Goal: Find specific fact: Find specific fact

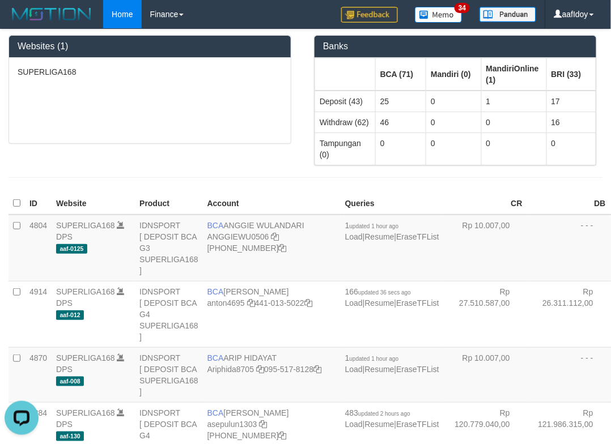
scroll to position [227, 0]
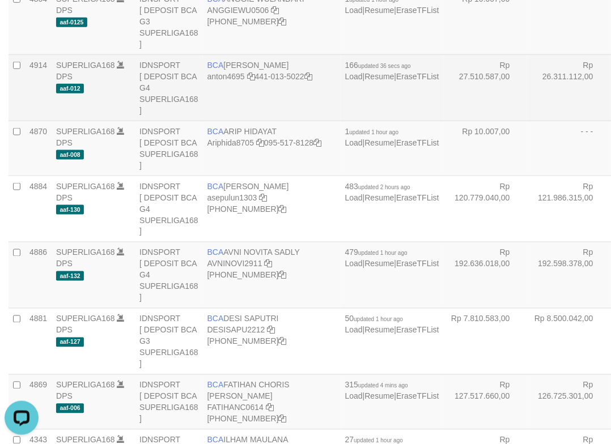
click at [444, 82] on td "Rp 27.510.587,00" at bounding box center [485, 87] width 83 height 66
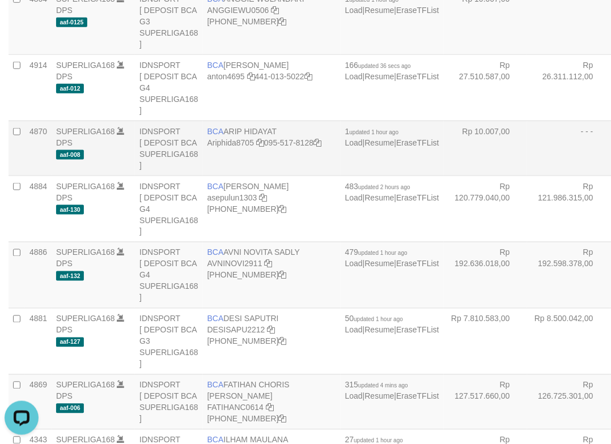
scroll to position [2683, 0]
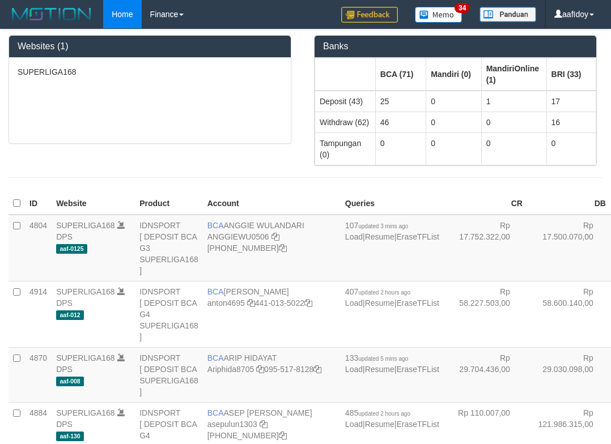
scroll to position [2679, 0]
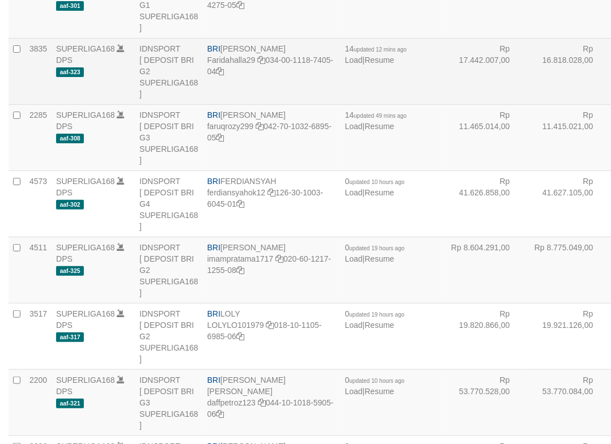
click at [527, 104] on td "Rp 16.818.028,00" at bounding box center [568, 71] width 83 height 66
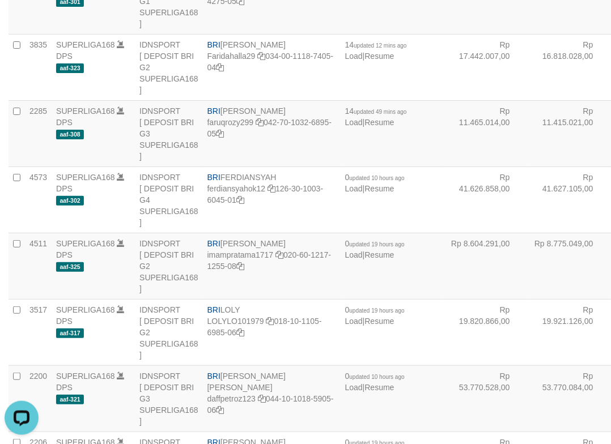
scroll to position [0, 0]
click at [444, 34] on td "Rp 6.061.065,00" at bounding box center [485, 1] width 83 height 66
click at [444, 167] on td "Rp 11.465.014,00" at bounding box center [485, 133] width 83 height 66
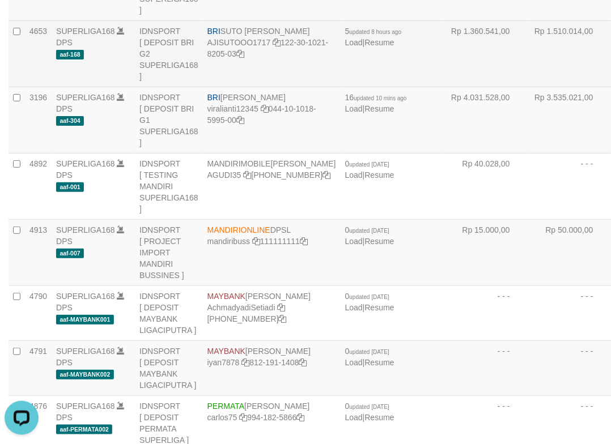
click at [527, 87] on td "Rp 1.510.014,00" at bounding box center [568, 53] width 83 height 66
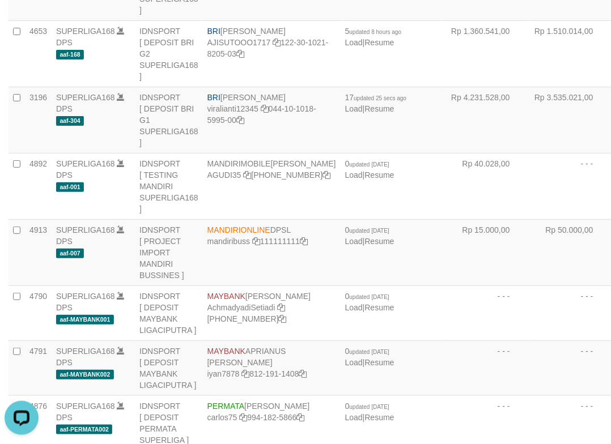
scroll to position [2616, 0]
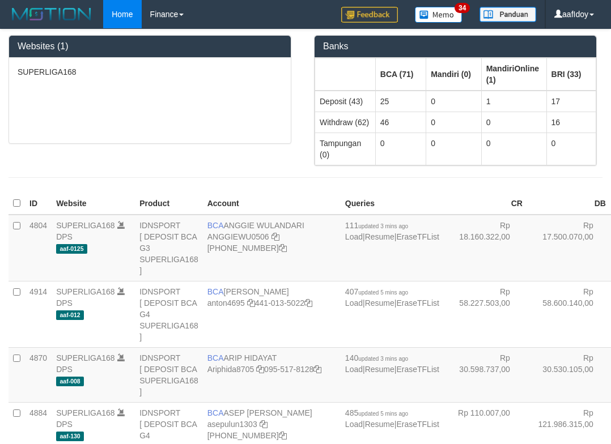
scroll to position [2647, 0]
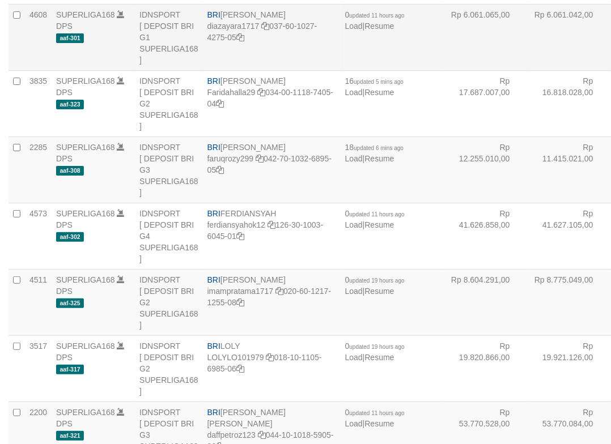
click at [527, 70] on td "Rp 6.061.042,00" at bounding box center [568, 37] width 83 height 66
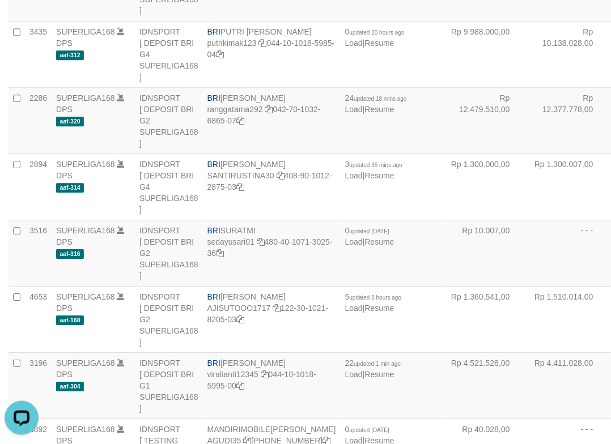
scroll to position [2495, 0]
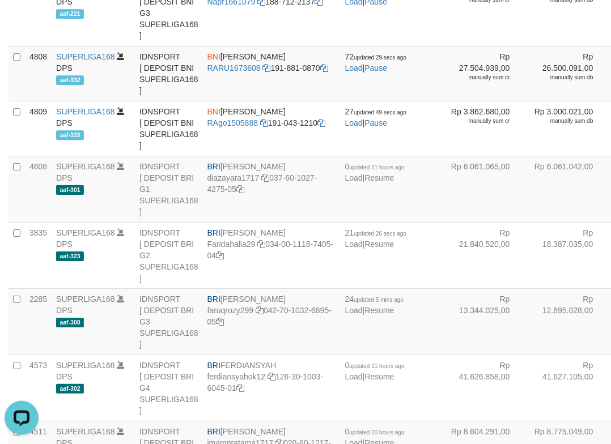
scroll to position [3352, 0]
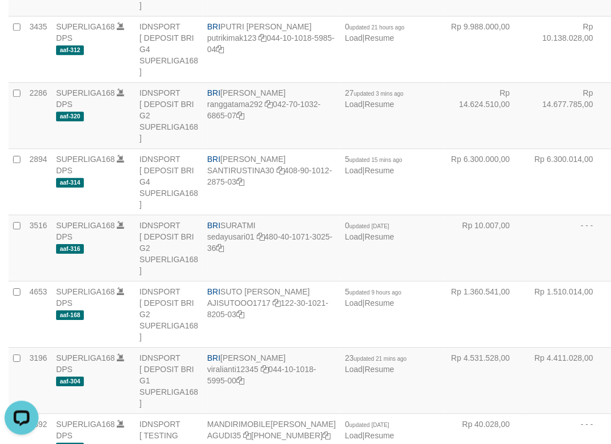
scroll to position [1533, 0]
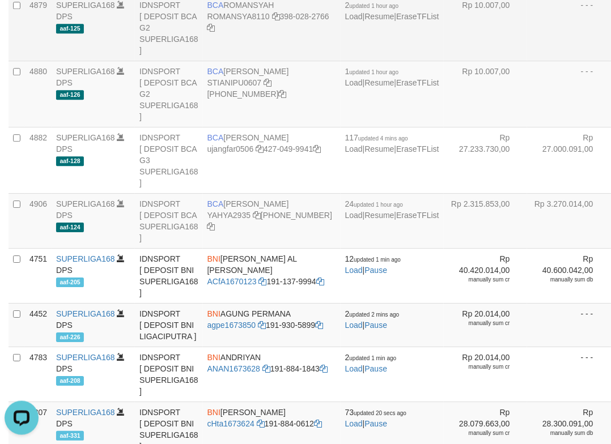
click at [527, 61] on td "- - -" at bounding box center [568, 27] width 83 height 66
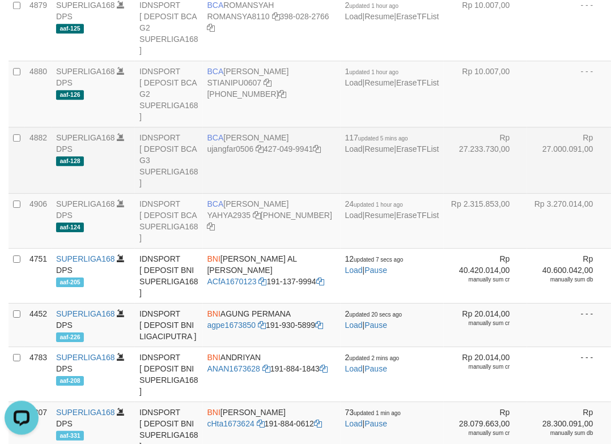
click at [232, 193] on td "BCA UJANG FARHAN ujangfar0506 427-049-9941" at bounding box center [272, 160] width 138 height 66
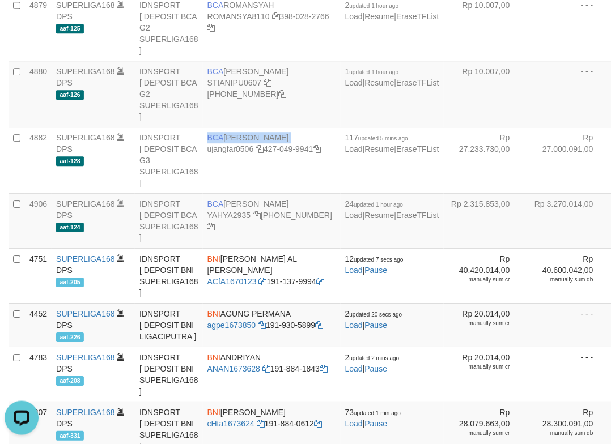
copy td "BCA UJANG FARHAN"
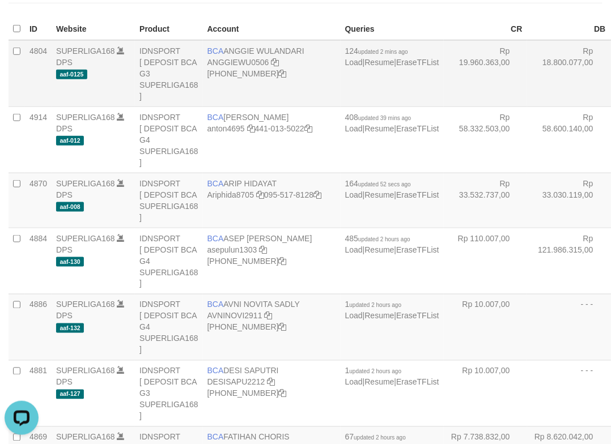
scroll to position [227, 0]
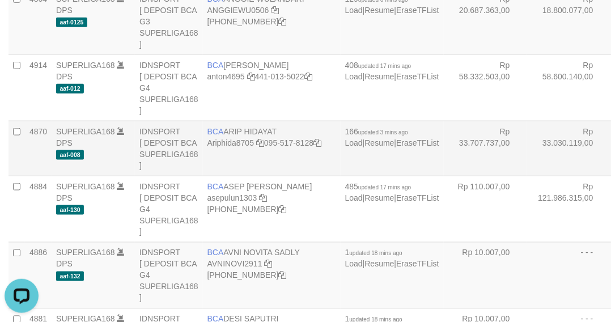
scroll to position [151, 0]
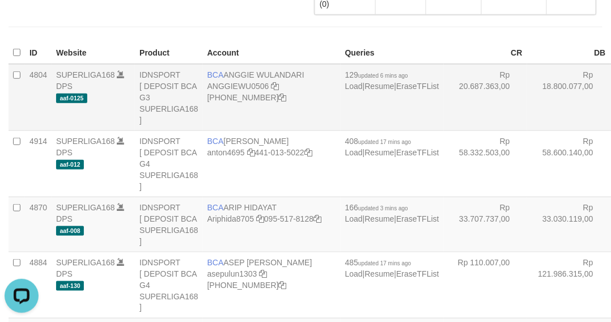
click at [527, 117] on td "Rp 18.800.077,00" at bounding box center [568, 97] width 83 height 67
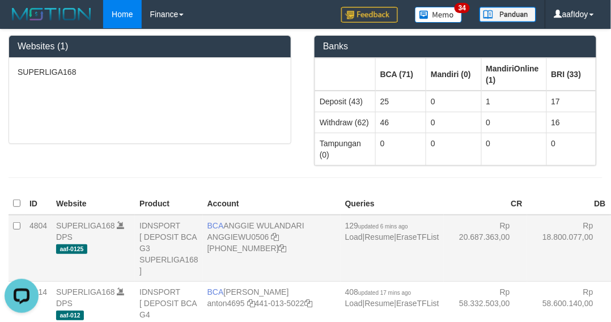
scroll to position [3475, 0]
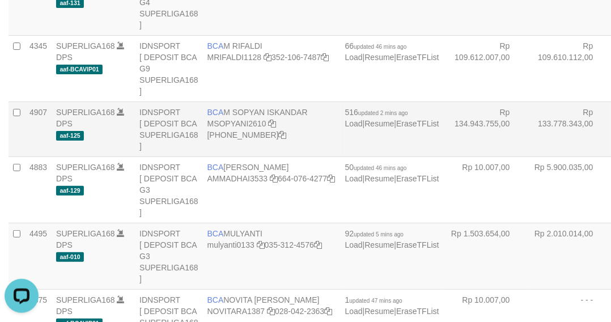
click at [236, 156] on td "BCA M SOPYAN ISKANDAR MSOPYANI2610 406-230-1418" at bounding box center [272, 128] width 138 height 55
copy td "BCA M SOPYAN ISKANDAR"
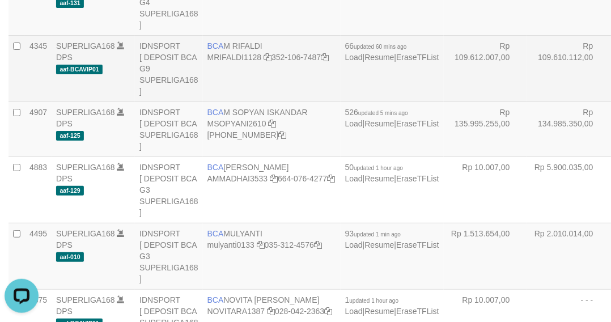
drag, startPoint x: 462, startPoint y: 135, endPoint x: 542, endPoint y: 143, distance: 79.7
click at [527, 101] on td "Rp 109.610.112,00" at bounding box center [568, 68] width 83 height 66
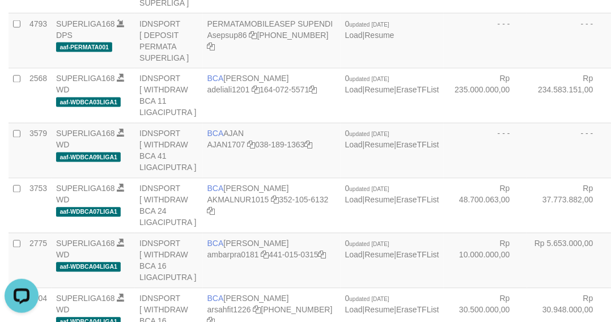
scroll to position [265, 0]
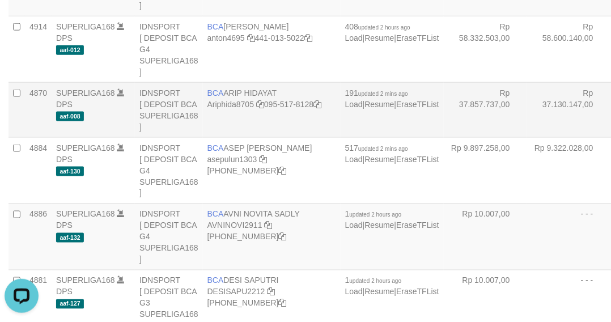
click at [527, 137] on td "Rp 37.130.147,00" at bounding box center [568, 109] width 83 height 55
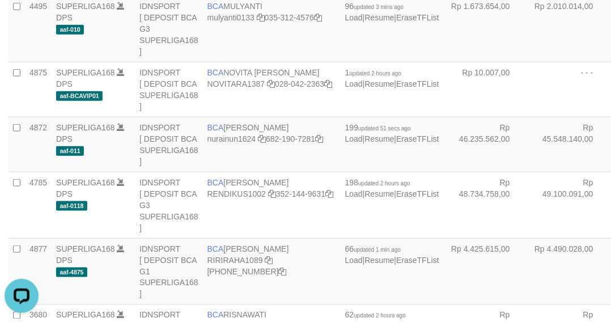
scroll to position [1054, 0]
